Goal: Find specific page/section: Find specific page/section

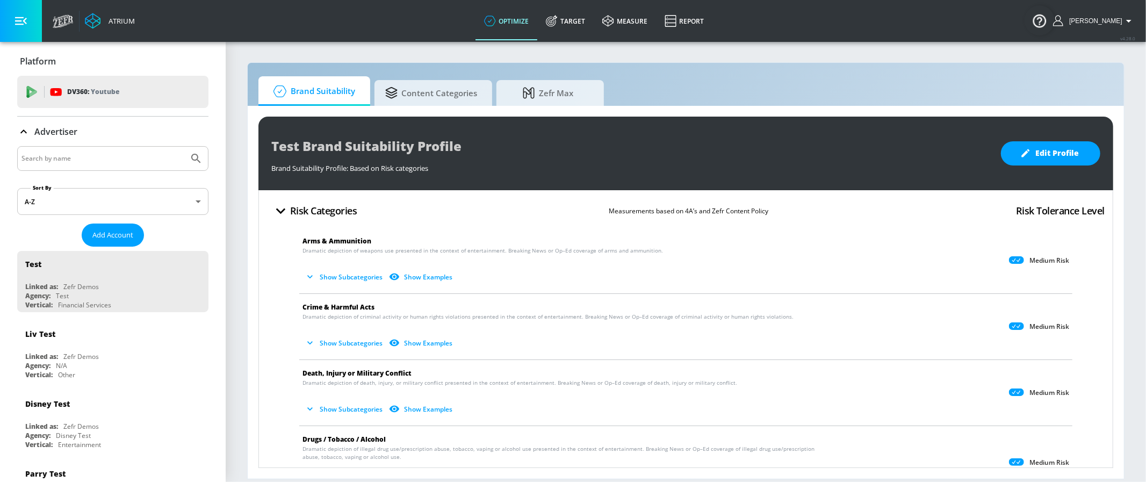
click at [172, 161] on input "Search by name" at bounding box center [102, 159] width 163 height 14
type input "abbvie"
drag, startPoint x: 197, startPoint y: 148, endPoint x: 188, endPoint y: 162, distance: 17.0
click at [196, 151] on div "abbvie" at bounding box center [112, 158] width 191 height 25
click at [190, 162] on icon "Submit Search" at bounding box center [196, 158] width 13 height 13
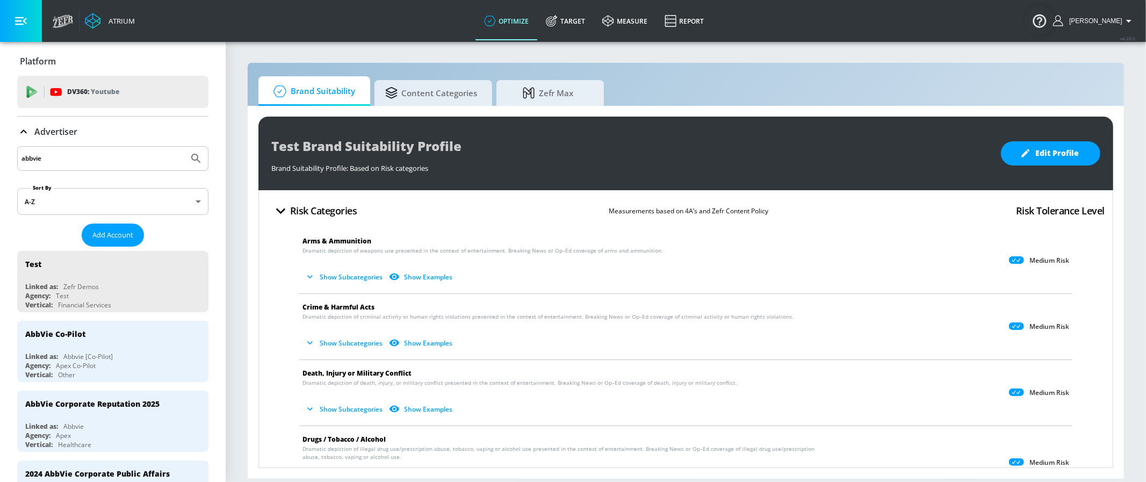
drag, startPoint x: 161, startPoint y: 329, endPoint x: 236, endPoint y: 237, distance: 118.8
click at [161, 330] on div "AbbVie Co-Pilot" at bounding box center [115, 334] width 181 height 26
